Goal: Transaction & Acquisition: Purchase product/service

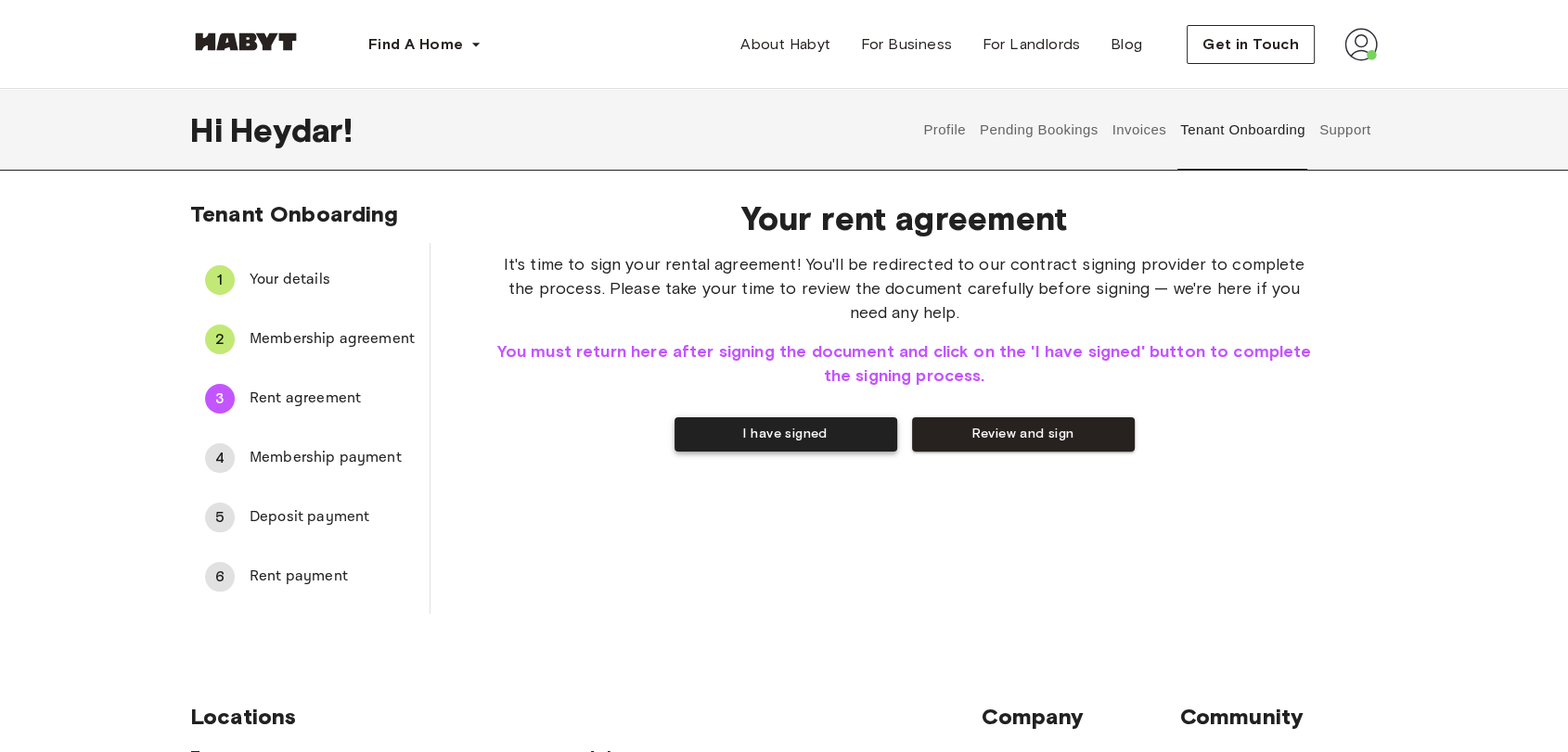
drag, startPoint x: 0, startPoint y: 0, endPoint x: 840, endPoint y: 443, distance: 949.7
click at [840, 443] on button "I have signed" at bounding box center [786, 434] width 223 height 35
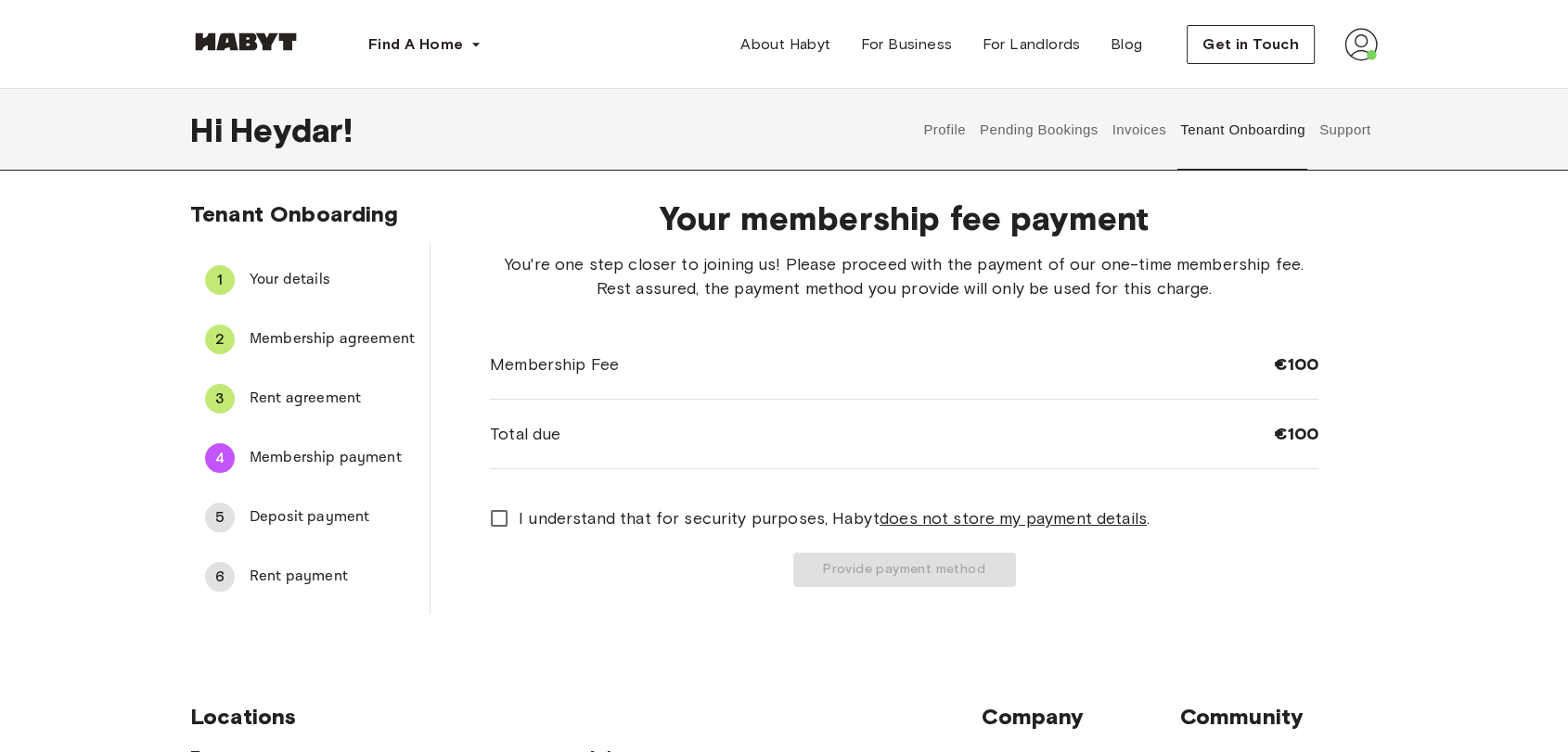
click at [729, 527] on span "I understand that for security purposes, [PERSON_NAME] does not store my paymen…" at bounding box center [834, 519] width 631 height 24
click at [906, 568] on button "Provide payment method" at bounding box center [904, 570] width 223 height 35
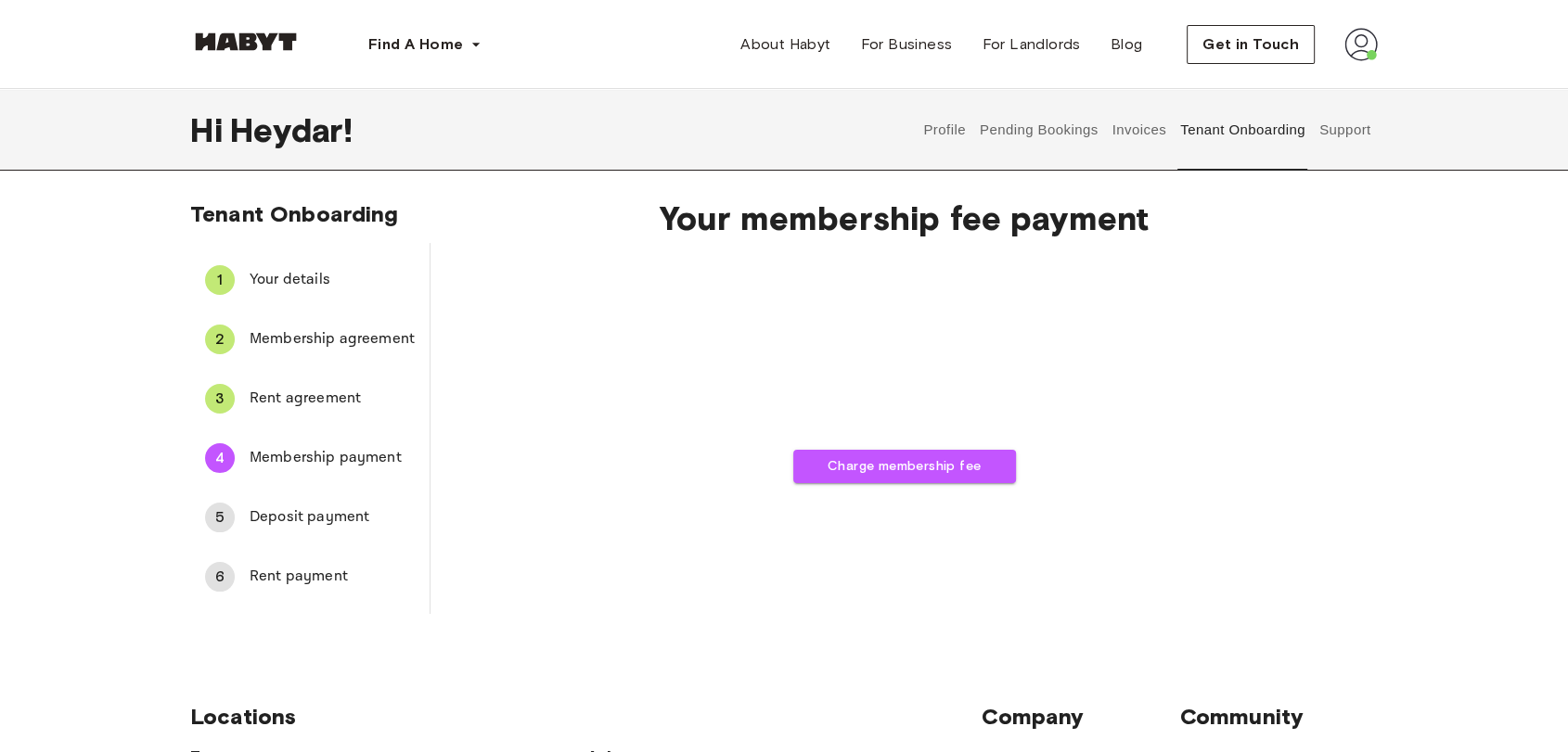
click at [340, 514] on span "Deposit payment" at bounding box center [331, 518] width 165 height 22
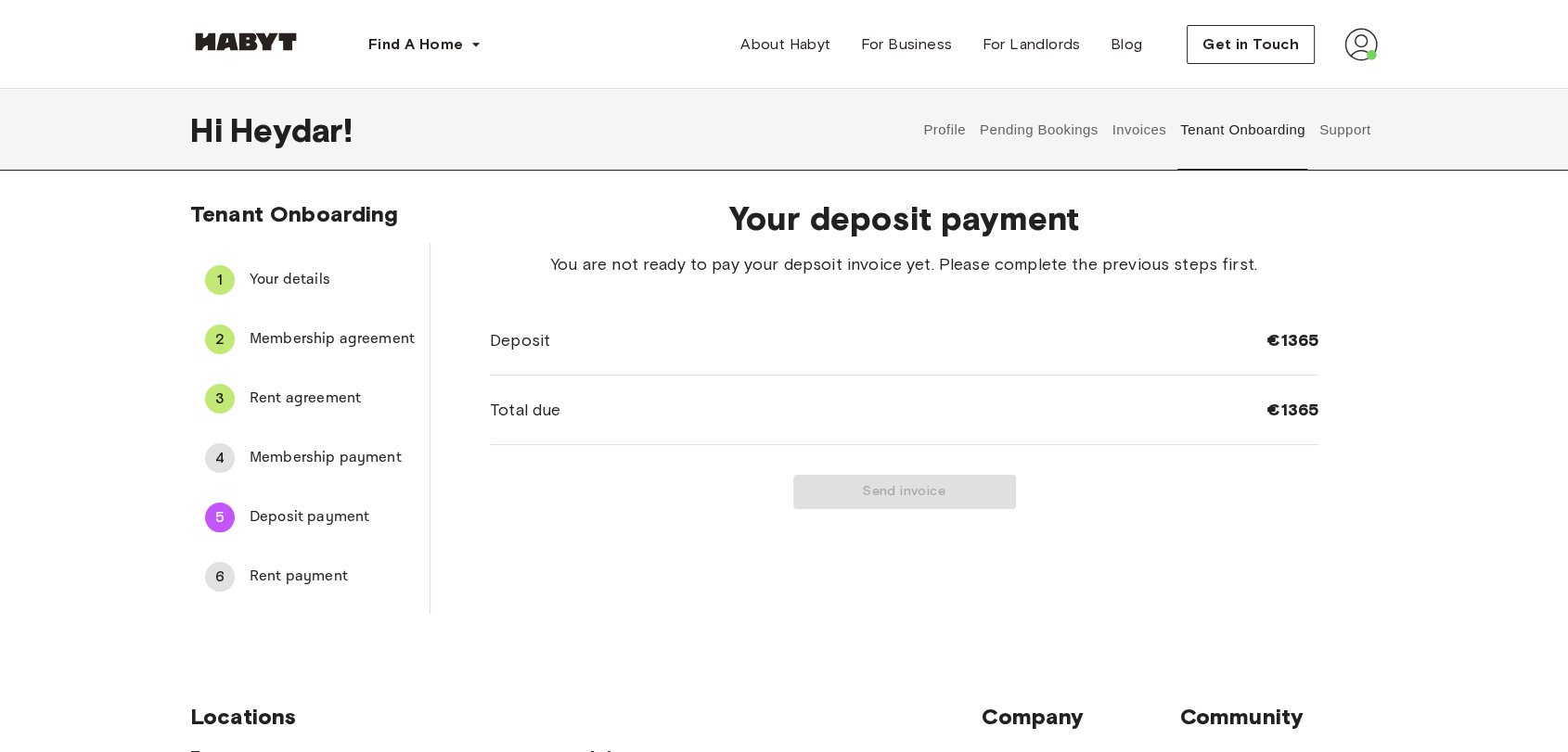
click at [323, 459] on span "Membership payment" at bounding box center [331, 458] width 165 height 22
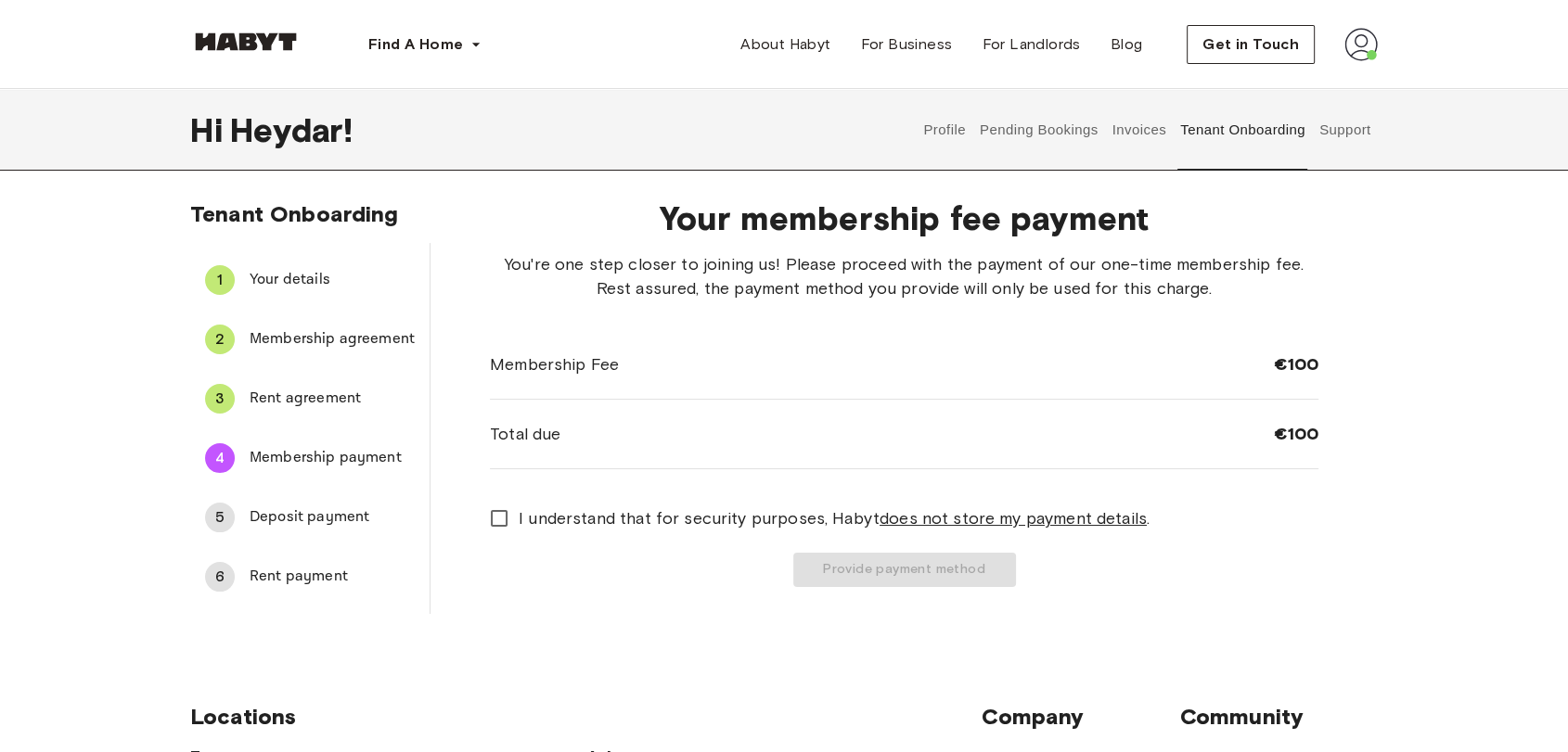
click at [615, 510] on span "I understand that for security purposes, [PERSON_NAME] does not store my paymen…" at bounding box center [834, 519] width 631 height 24
click at [343, 573] on span "Rent payment" at bounding box center [331, 577] width 165 height 22
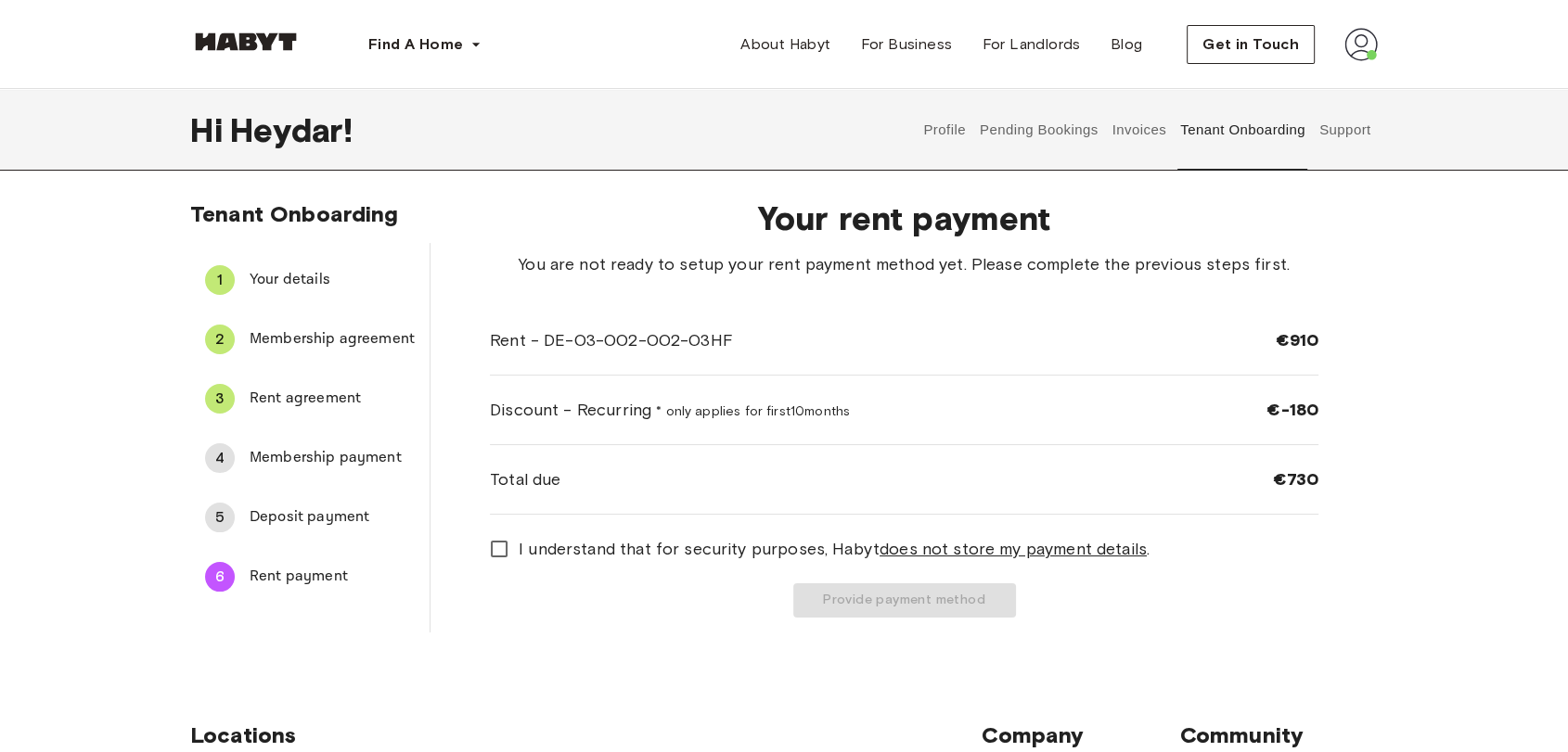
click at [328, 463] on span "Membership payment" at bounding box center [331, 458] width 165 height 22
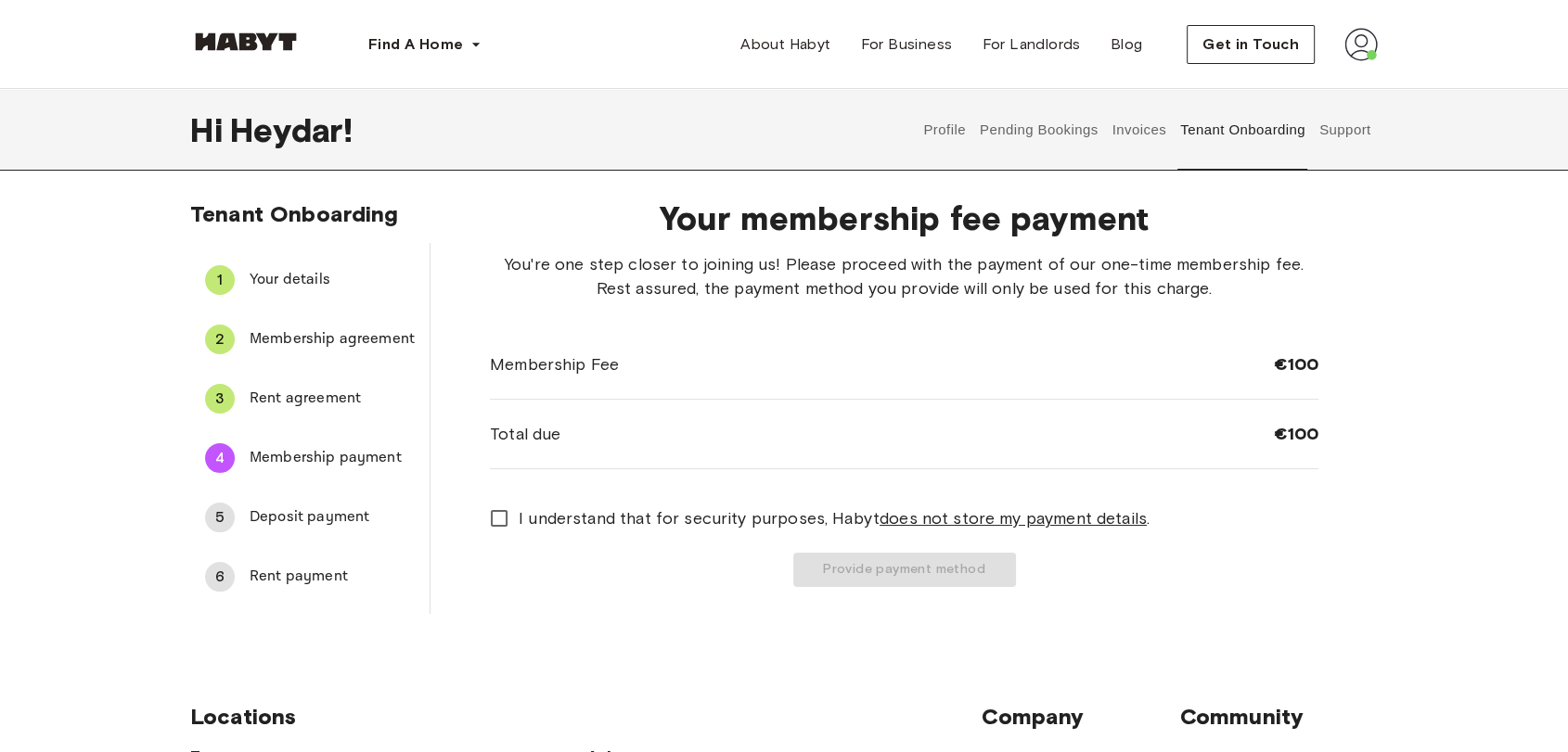
click at [329, 572] on span "Rent payment" at bounding box center [331, 577] width 165 height 22
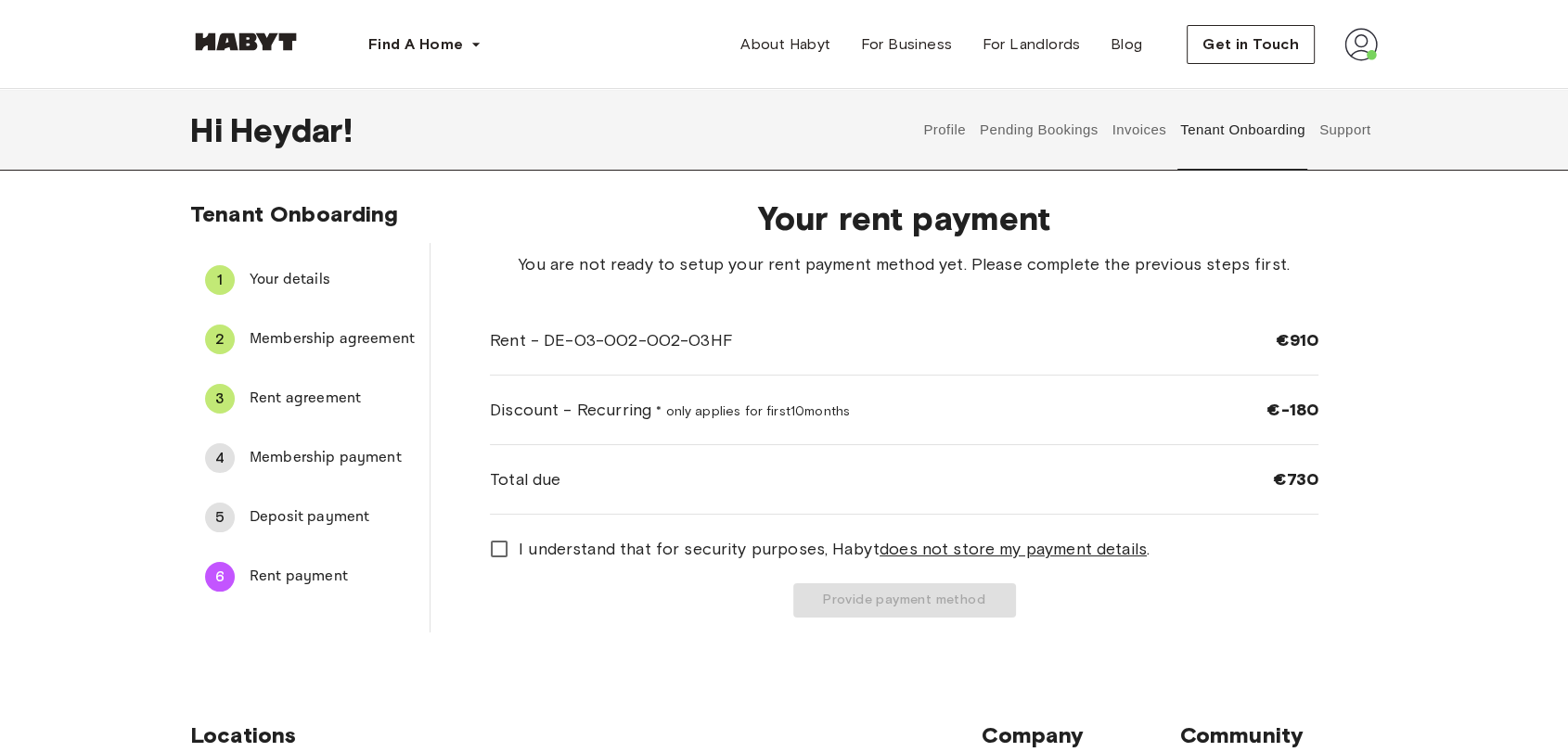
click at [315, 465] on span "Membership payment" at bounding box center [331, 458] width 165 height 22
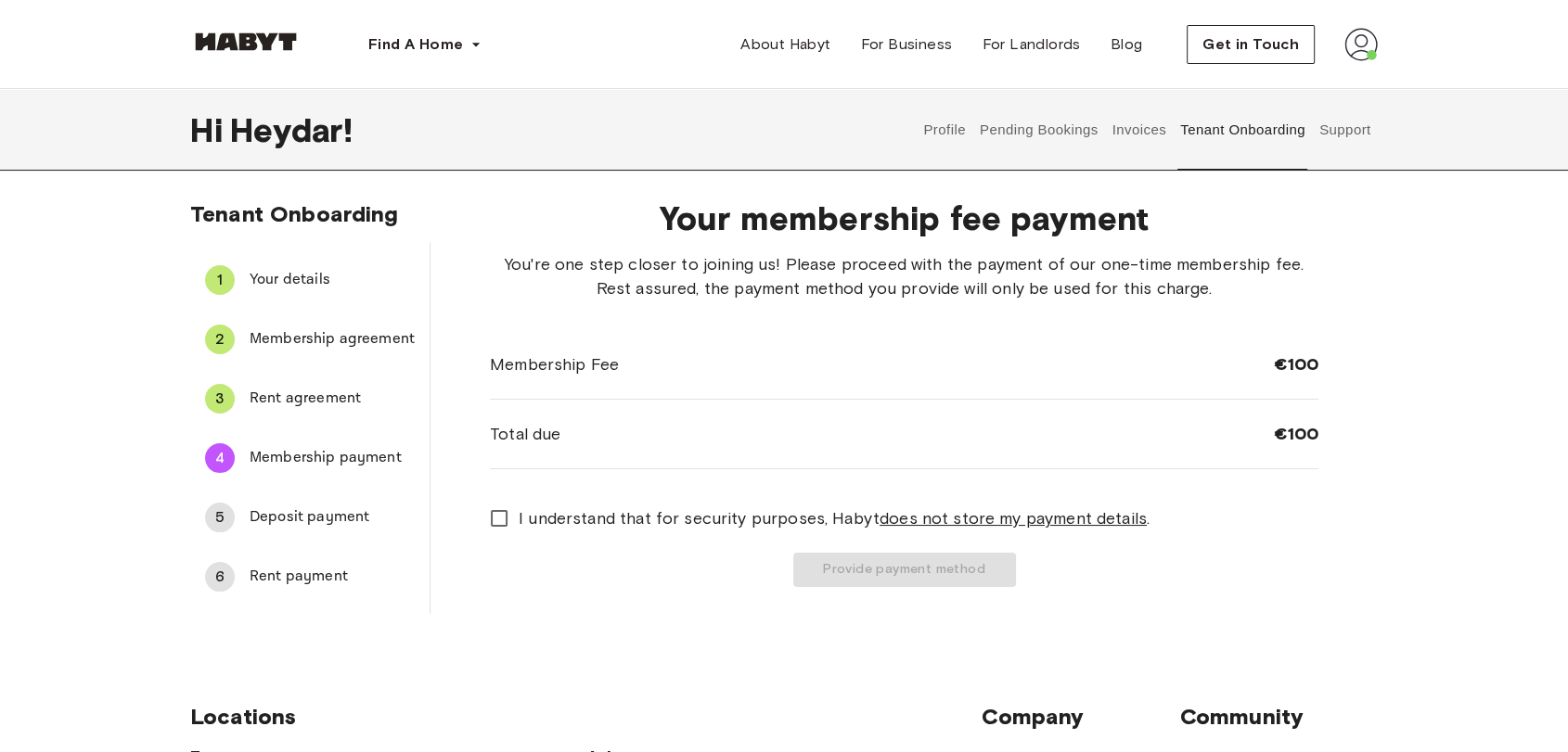
click at [602, 514] on span "I understand that for security purposes, [PERSON_NAME] does not store my paymen…" at bounding box center [834, 519] width 631 height 24
click at [884, 577] on button "Provide payment method" at bounding box center [904, 570] width 223 height 35
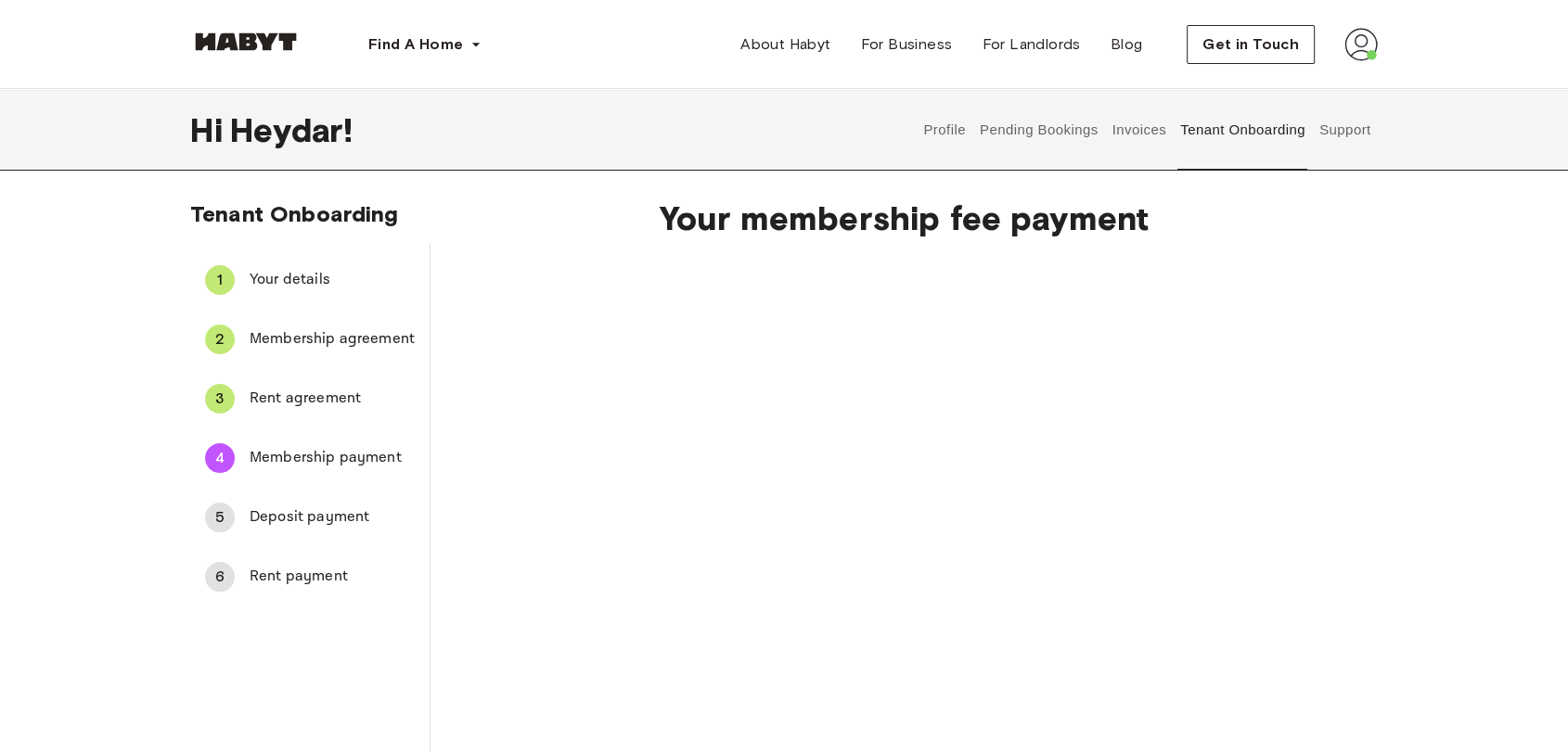
click at [293, 565] on span "Rent payment" at bounding box center [331, 577] width 165 height 22
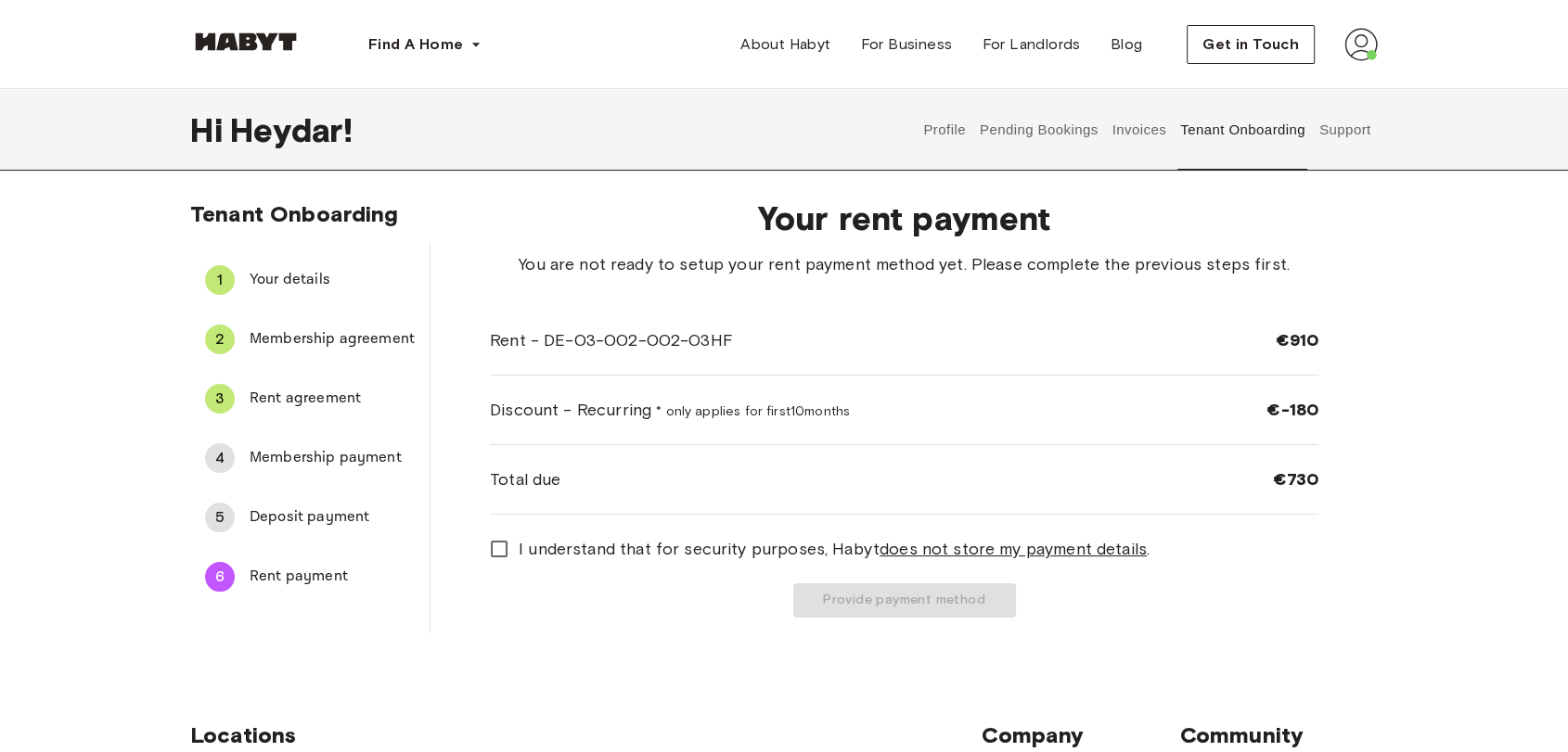
click at [663, 540] on span "I understand that for security purposes, [PERSON_NAME] does not store my paymen…" at bounding box center [834, 550] width 631 height 24
click at [335, 534] on div "5 Deposit payment" at bounding box center [310, 518] width 240 height 45
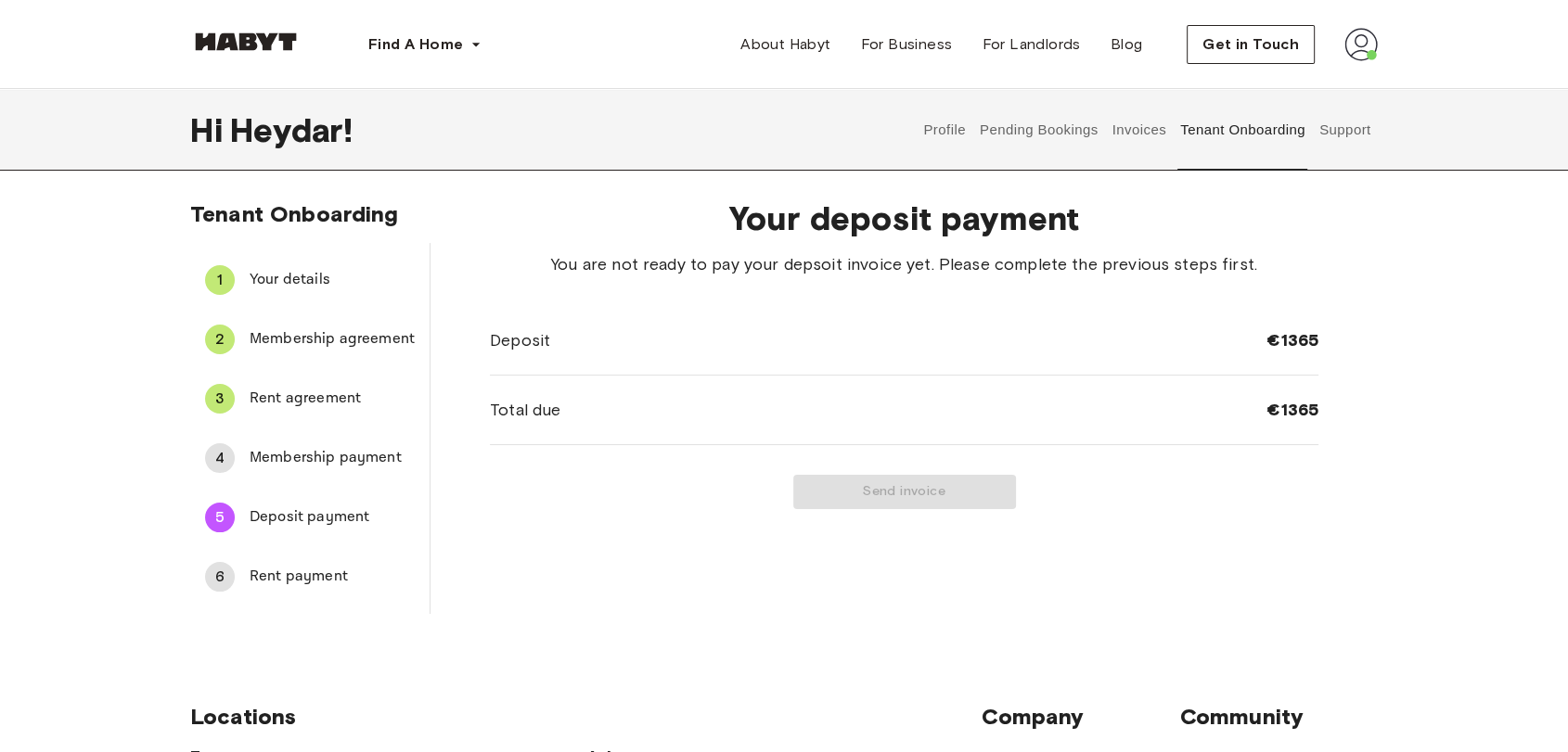
click at [292, 454] on span "Membership payment" at bounding box center [331, 458] width 165 height 22
